Goal: Information Seeking & Learning: Check status

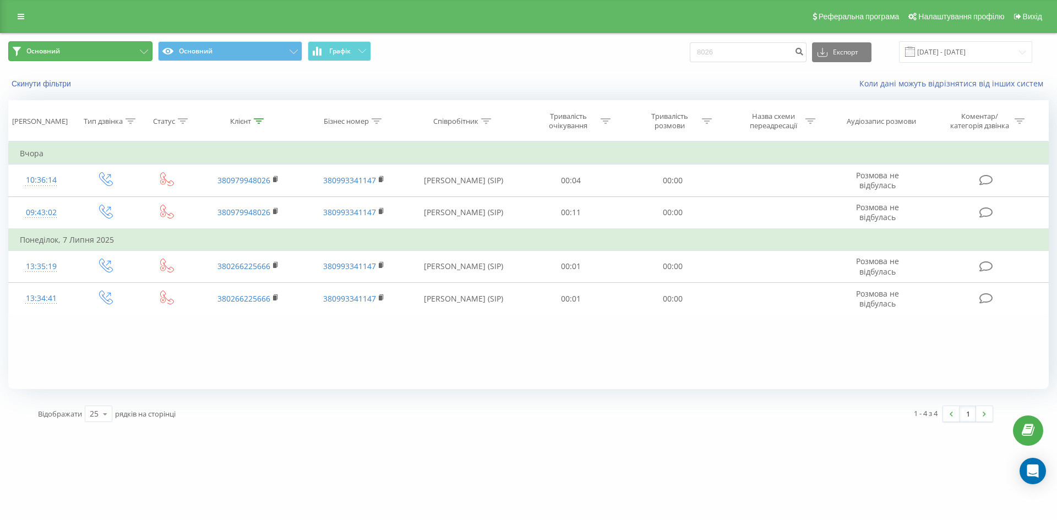
click at [54, 49] on span "Основний" at bounding box center [43, 51] width 34 height 9
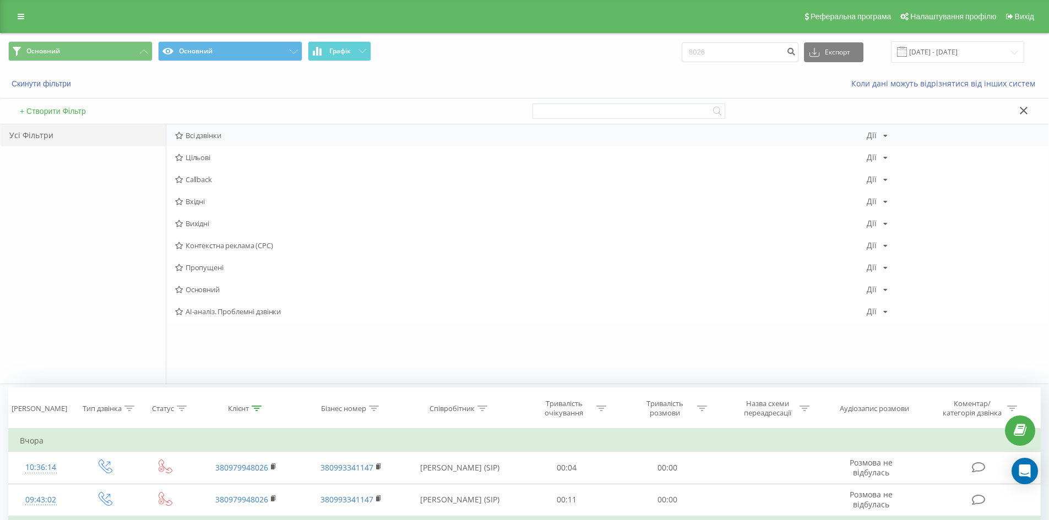
click at [197, 143] on div "Всі дзвінки Дії Редагувати Копіювати Видалити За замовчуванням Поділитися" at bounding box center [607, 135] width 882 height 22
click at [208, 139] on span "Всі дзвінки" at bounding box center [520, 136] width 691 height 8
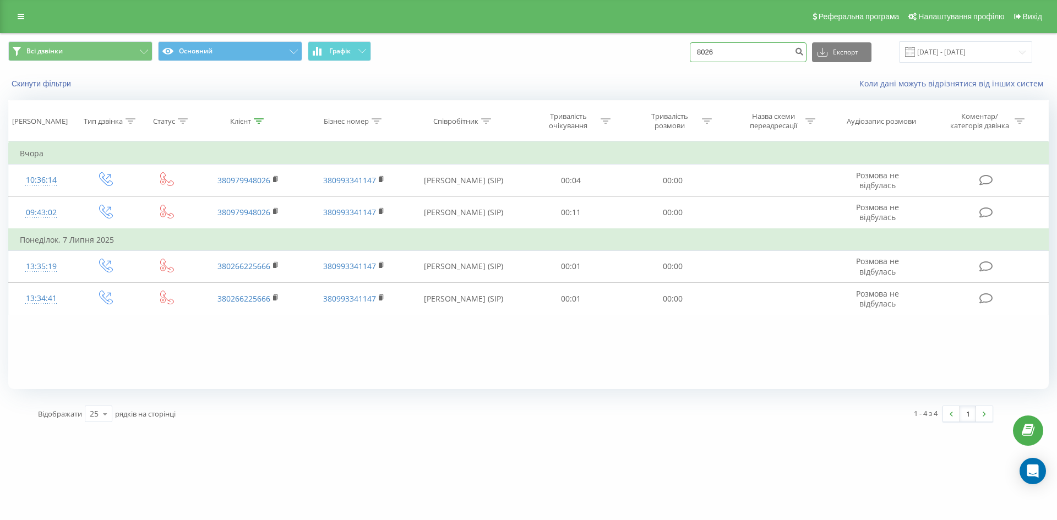
click at [740, 50] on input "8026" at bounding box center [748, 52] width 117 height 20
click at [740, 50] on input at bounding box center [748, 52] width 117 height 20
click at [18, 15] on icon at bounding box center [21, 17] width 7 height 8
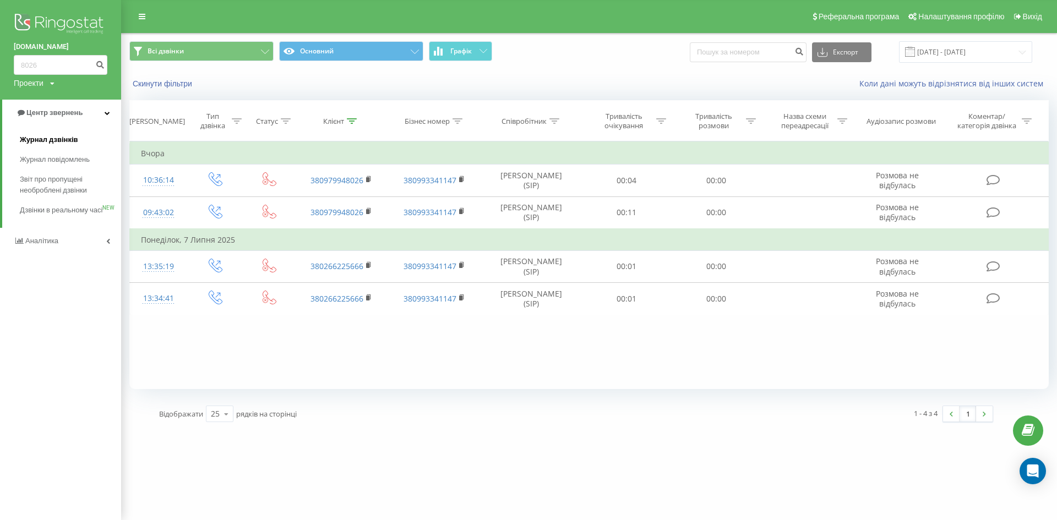
click at [55, 140] on span "Журнал дзвінків" at bounding box center [49, 139] width 58 height 11
click at [58, 133] on link "Журнал дзвінків" at bounding box center [70, 140] width 101 height 20
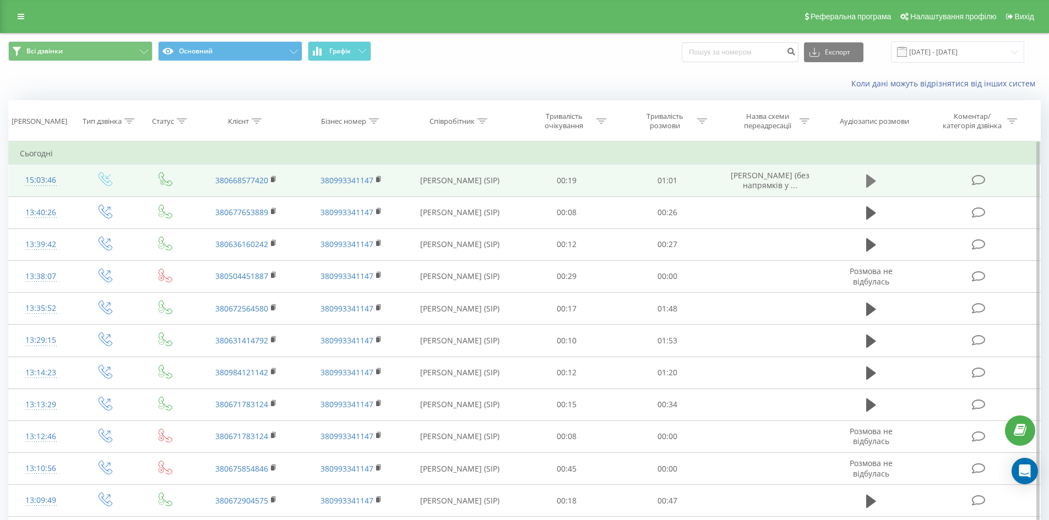
click at [870, 182] on icon at bounding box center [871, 181] width 10 height 13
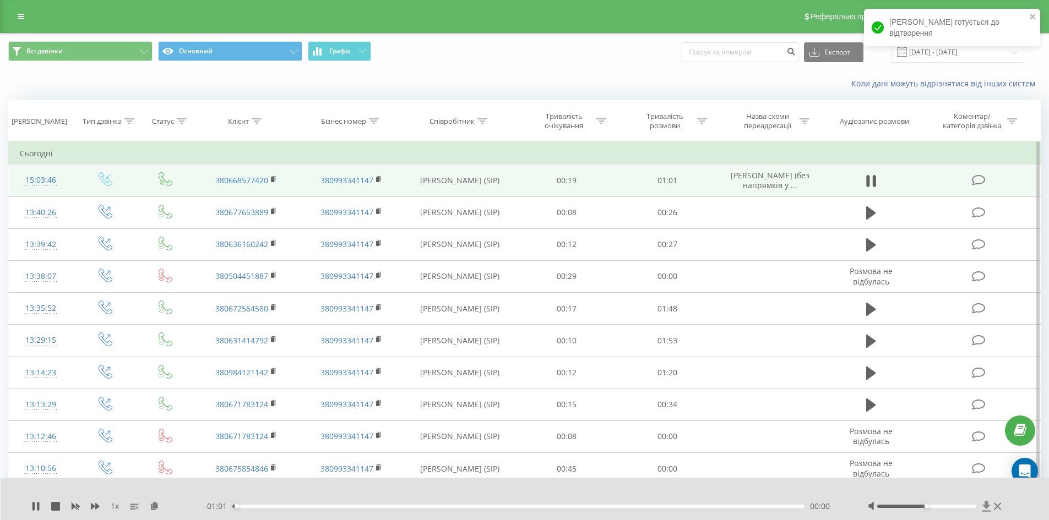
click at [988, 505] on icon at bounding box center [986, 506] width 9 height 11
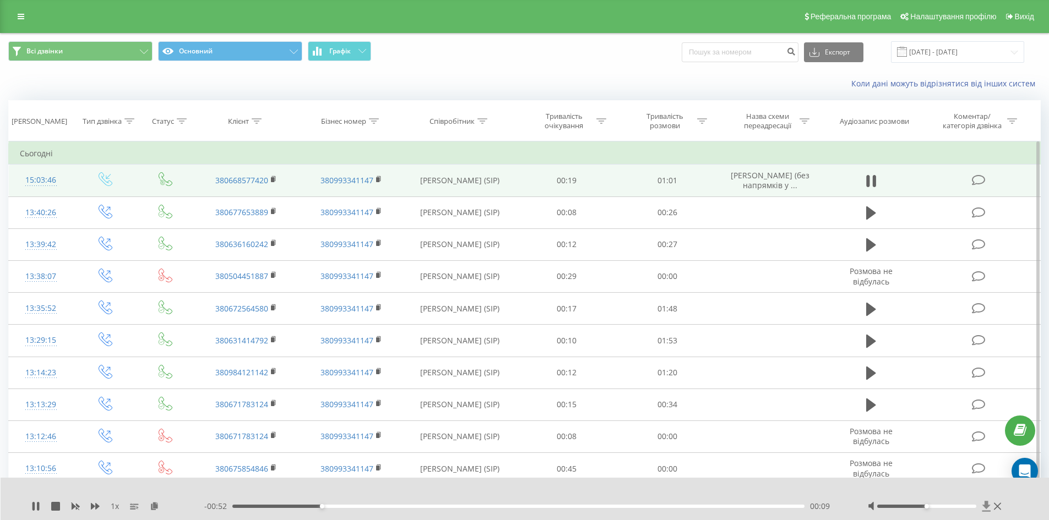
click at [984, 510] on icon at bounding box center [986, 506] width 9 height 11
click at [984, 505] on icon at bounding box center [986, 506] width 8 height 10
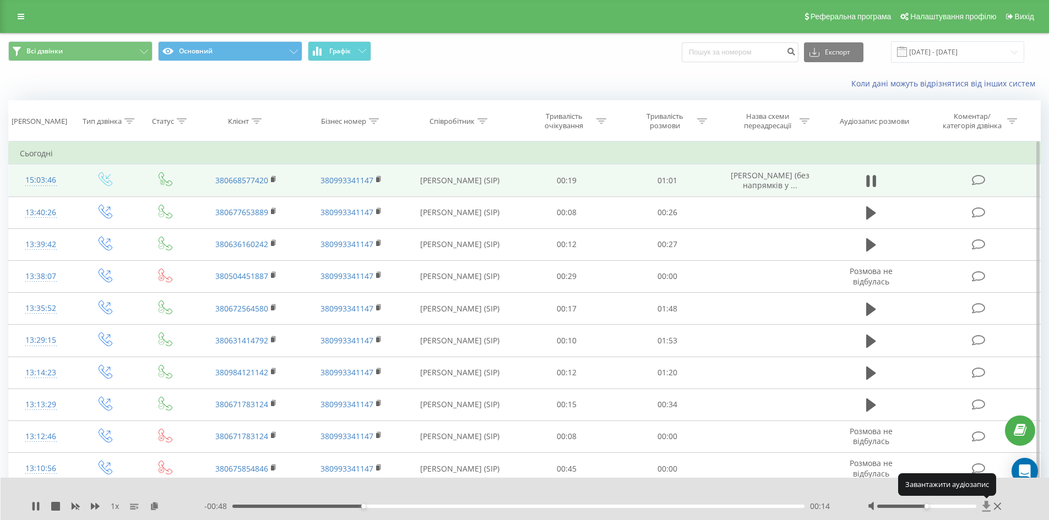
click at [984, 505] on icon at bounding box center [986, 506] width 8 height 10
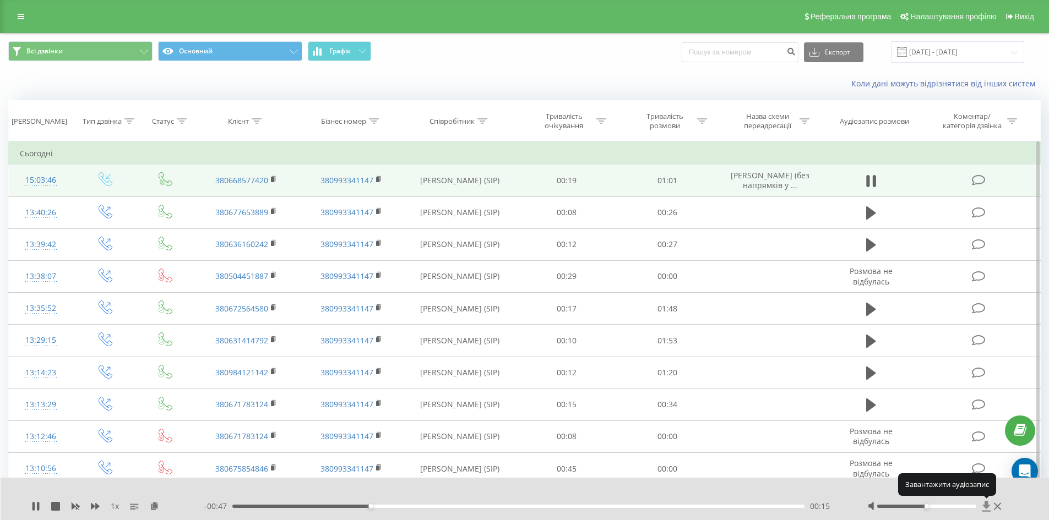
click at [984, 505] on icon at bounding box center [986, 506] width 8 height 10
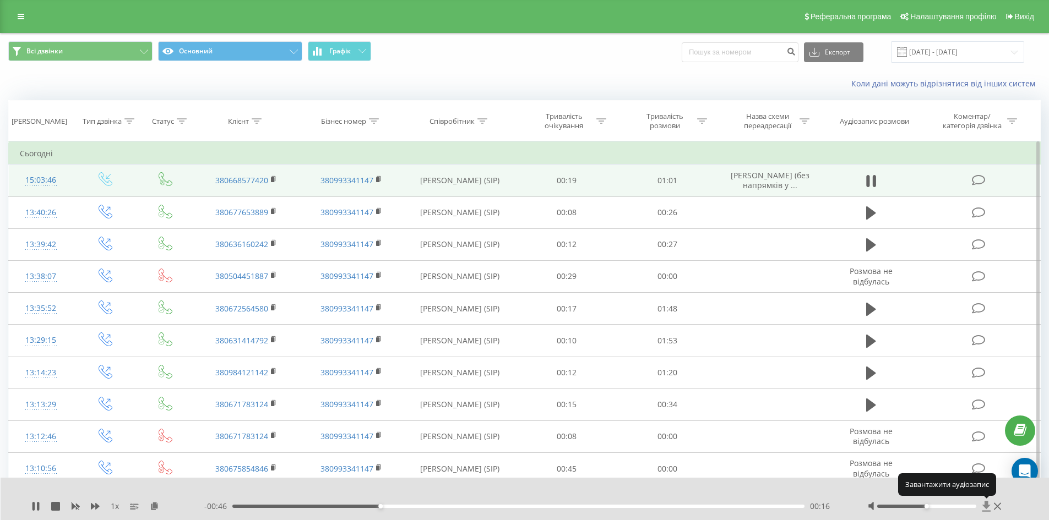
click at [984, 505] on icon at bounding box center [986, 506] width 8 height 10
click at [996, 508] on icon at bounding box center [997, 506] width 7 height 7
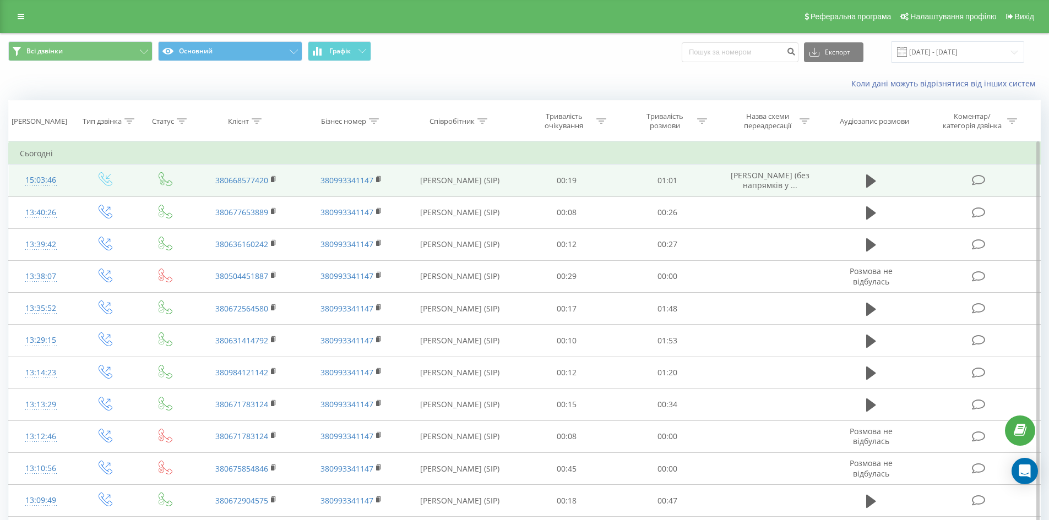
click at [564, 178] on td "00:19" at bounding box center [566, 181] width 101 height 32
drag, startPoint x: 706, startPoint y: 184, endPoint x: 727, endPoint y: 188, distance: 21.4
click at [708, 184] on td "01:01" at bounding box center [667, 181] width 101 height 32
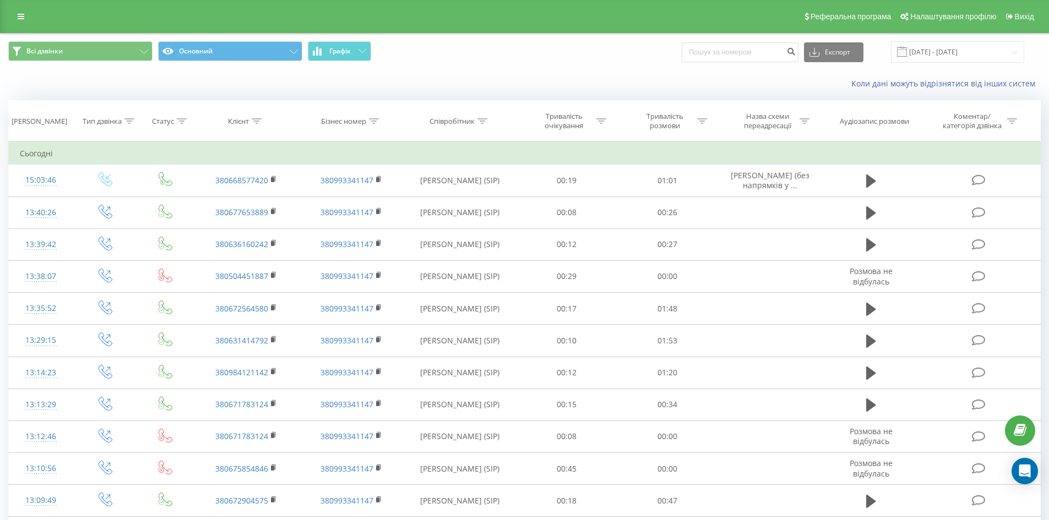
click at [852, 189] on td at bounding box center [870, 181] width 97 height 32
click at [874, 183] on icon at bounding box center [871, 180] width 10 height 15
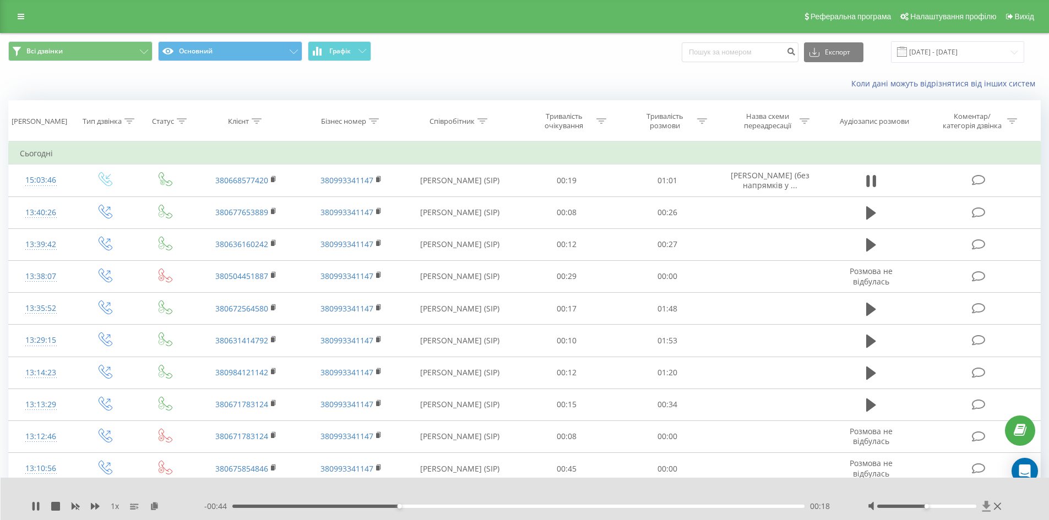
click at [990, 509] on icon at bounding box center [986, 506] width 9 height 11
click at [876, 182] on button at bounding box center [871, 181] width 17 height 17
click at [979, 505] on div at bounding box center [936, 506] width 137 height 11
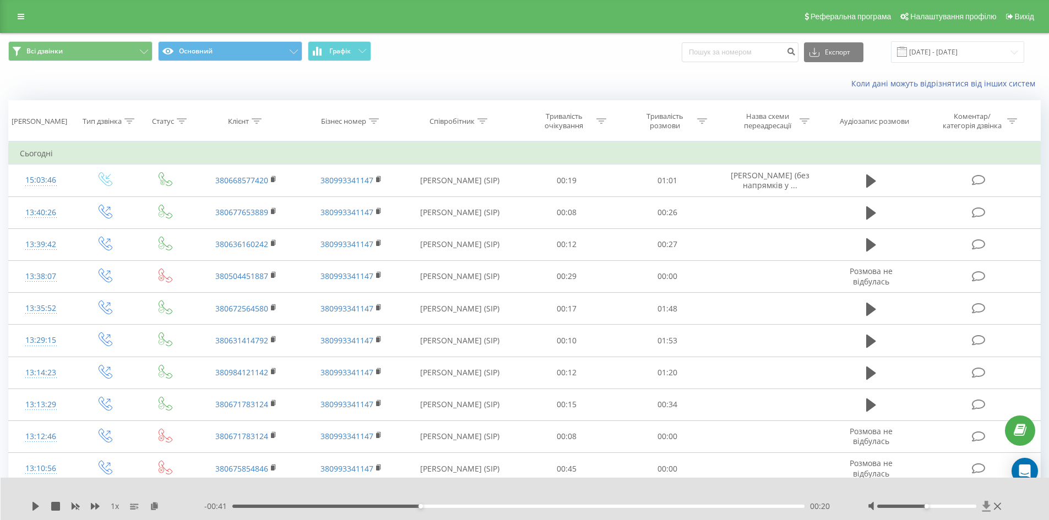
click at [983, 505] on icon at bounding box center [986, 506] width 9 height 11
drag, startPoint x: 983, startPoint y: 505, endPoint x: 1015, endPoint y: 489, distance: 35.0
click at [1015, 489] on div "1 x - 00:41 00:20 00:20" at bounding box center [525, 499] width 1049 height 42
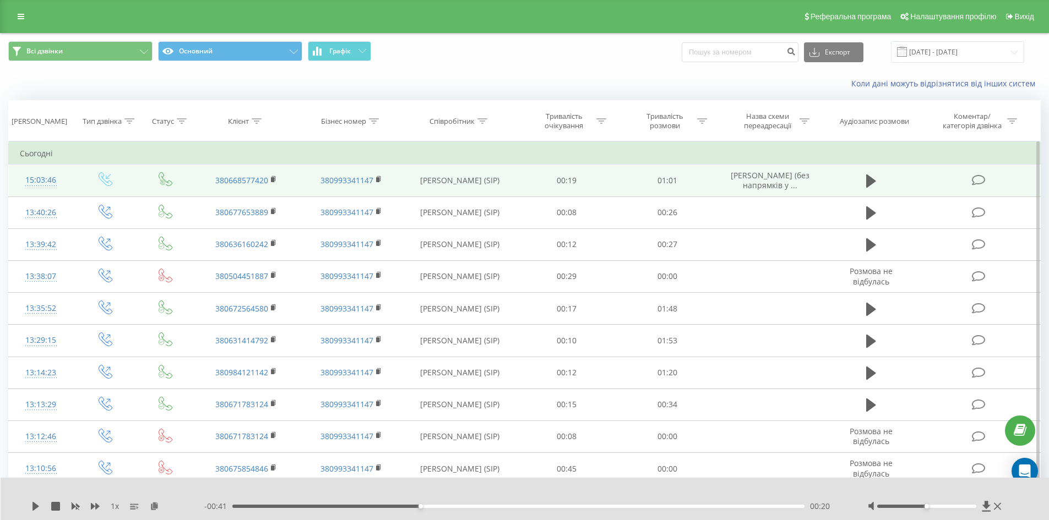
drag, startPoint x: 842, startPoint y: 188, endPoint x: 831, endPoint y: 179, distance: 14.1
click at [831, 179] on td at bounding box center [870, 181] width 97 height 32
click at [961, 182] on td at bounding box center [979, 181] width 121 height 32
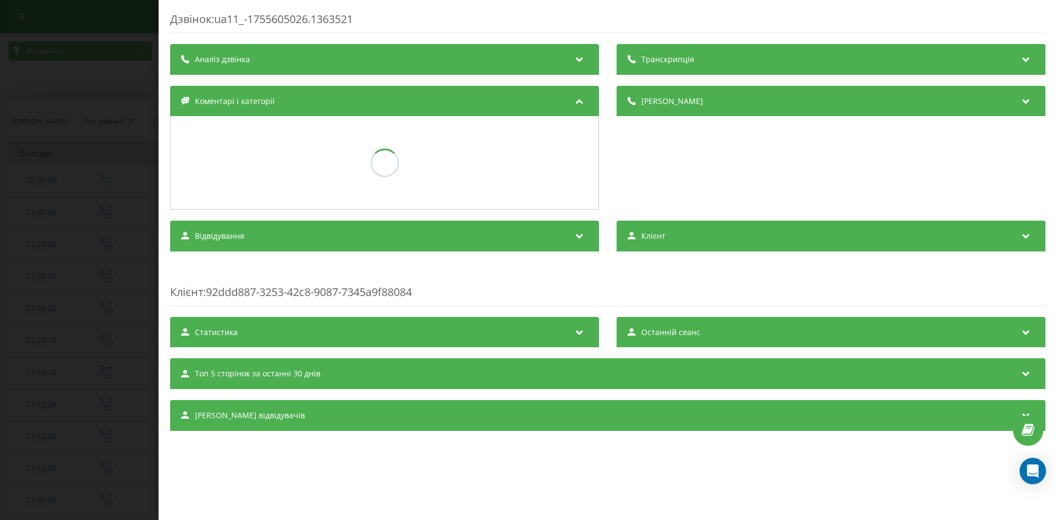
click at [983, 179] on div "[PERSON_NAME]" at bounding box center [831, 148] width 429 height 124
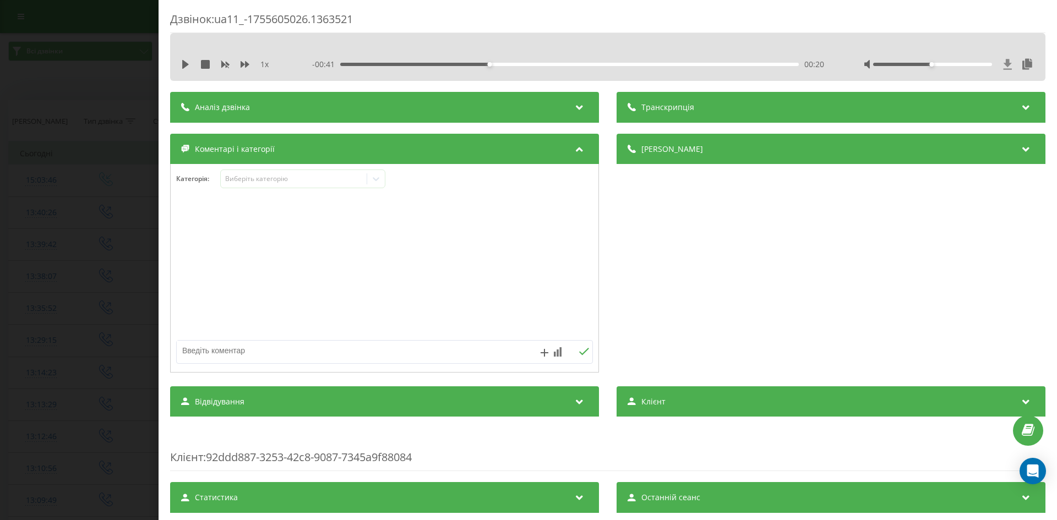
click at [1004, 64] on icon at bounding box center [1008, 64] width 8 height 10
click at [1021, 63] on icon at bounding box center [1027, 64] width 13 height 11
click at [1037, 14] on div "Copied to clipboard!" at bounding box center [960, 26] width 176 height 35
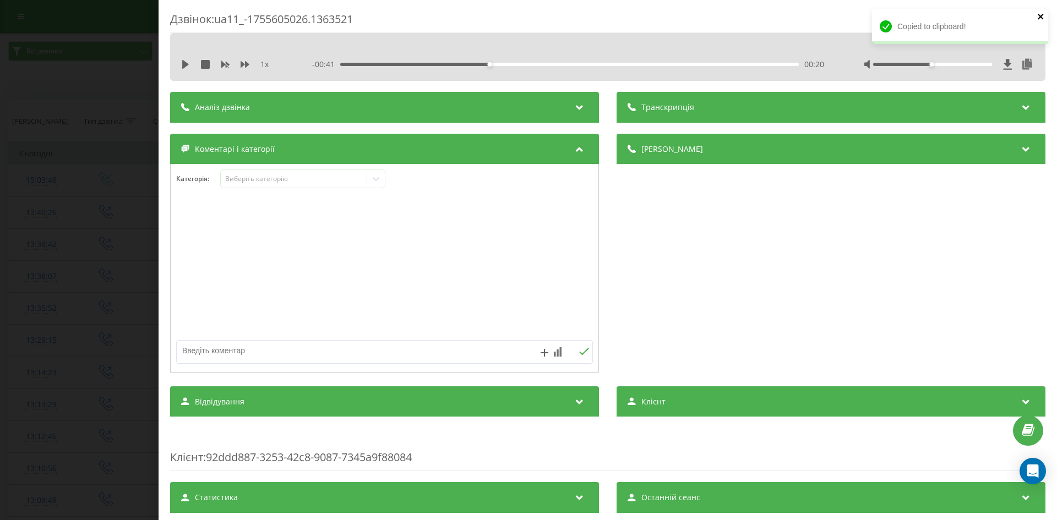
click at [1039, 16] on icon "close" at bounding box center [1041, 17] width 6 height 6
click at [1003, 66] on icon at bounding box center [1007, 64] width 9 height 11
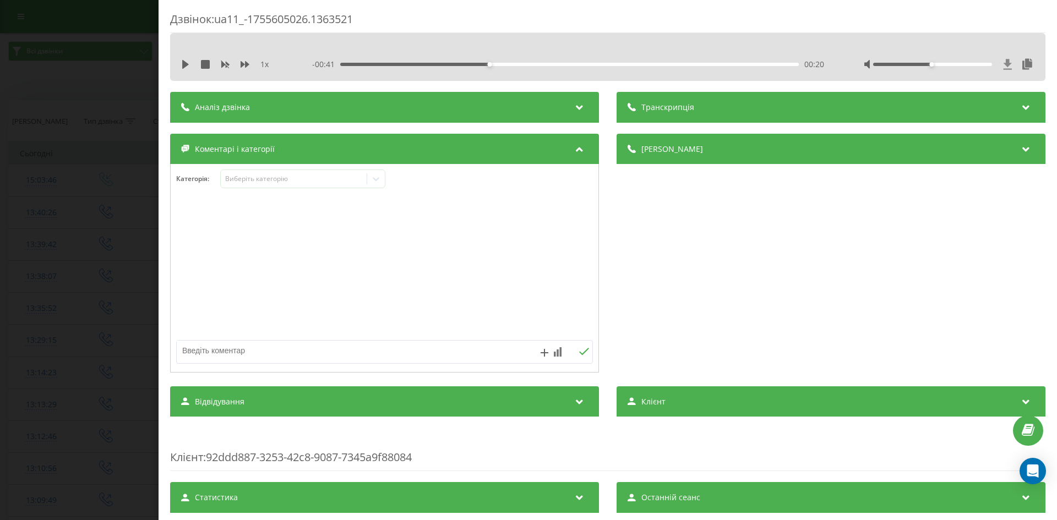
click at [1003, 66] on icon at bounding box center [1007, 64] width 9 height 11
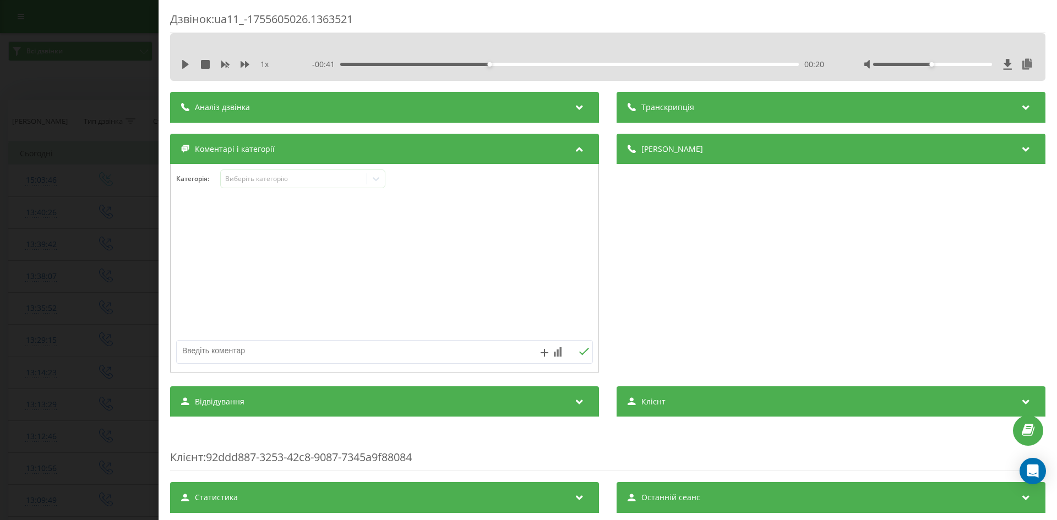
click at [148, 94] on div "Дзвінок : ua11_-1755605026.1363521 1 x - 00:41 00:20 00:20 Транскрипція Для AI-…" at bounding box center [528, 260] width 1057 height 520
